Goal: Find specific page/section: Find specific page/section

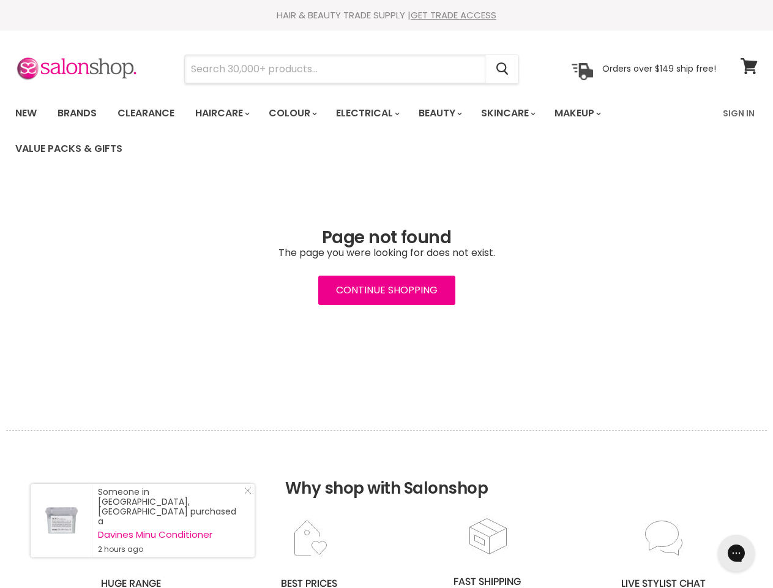
click at [336, 69] on input "Search" at bounding box center [335, 69] width 301 height 28
click at [503, 69] on icon "Search" at bounding box center [503, 69] width 12 height 13
click at [226, 113] on link "Haircare" at bounding box center [221, 113] width 71 height 26
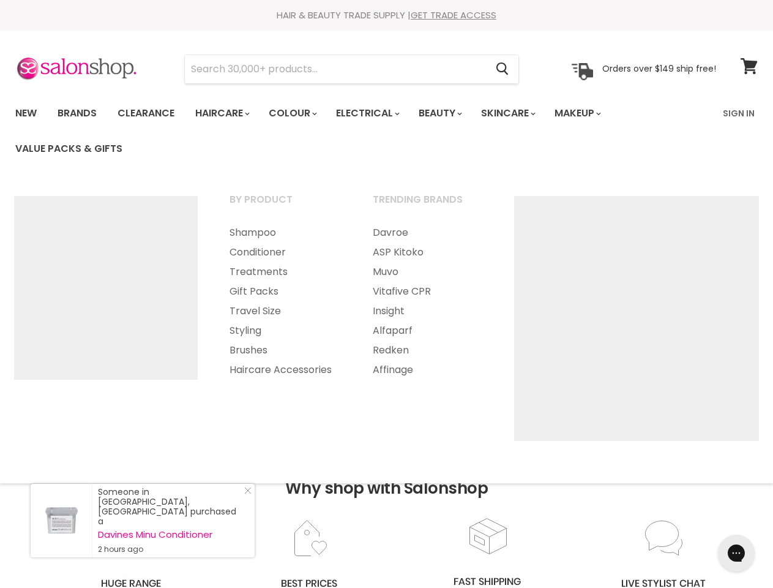
click at [299, 113] on link "Colour" at bounding box center [292, 113] width 65 height 26
click at [376, 113] on link "Electrical" at bounding box center [367, 113] width 80 height 26
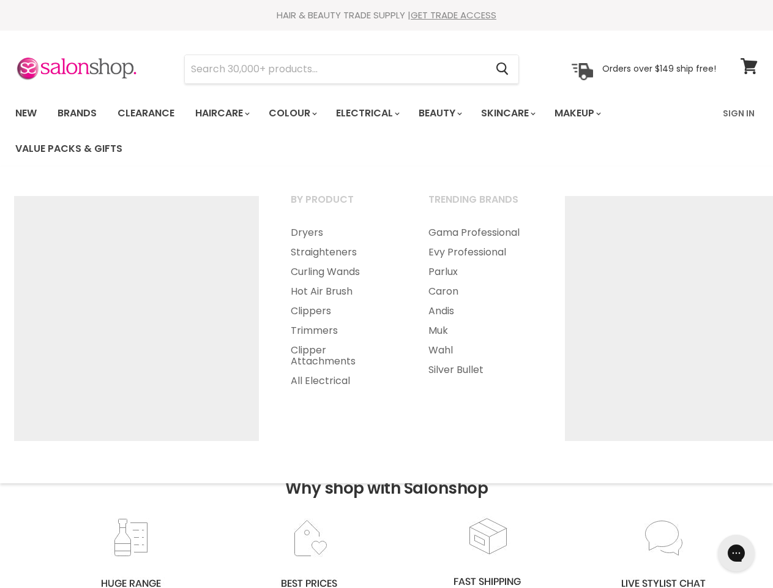
click at [451, 113] on link "Beauty" at bounding box center [440, 113] width 60 height 26
